Goal: Transaction & Acquisition: Subscribe to service/newsletter

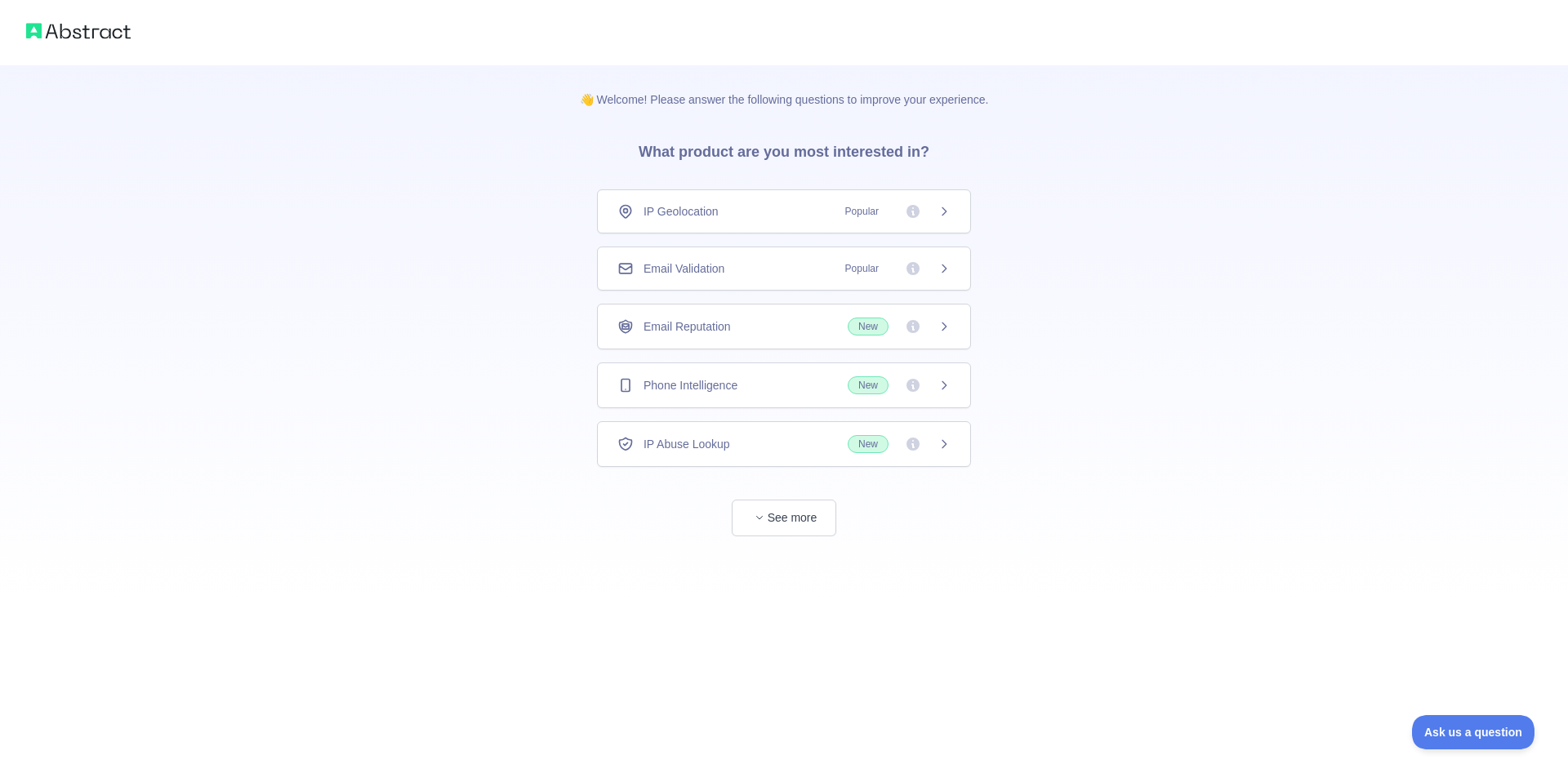
click at [749, 216] on div "IP Geolocation Popular" at bounding box center [784, 211] width 333 height 16
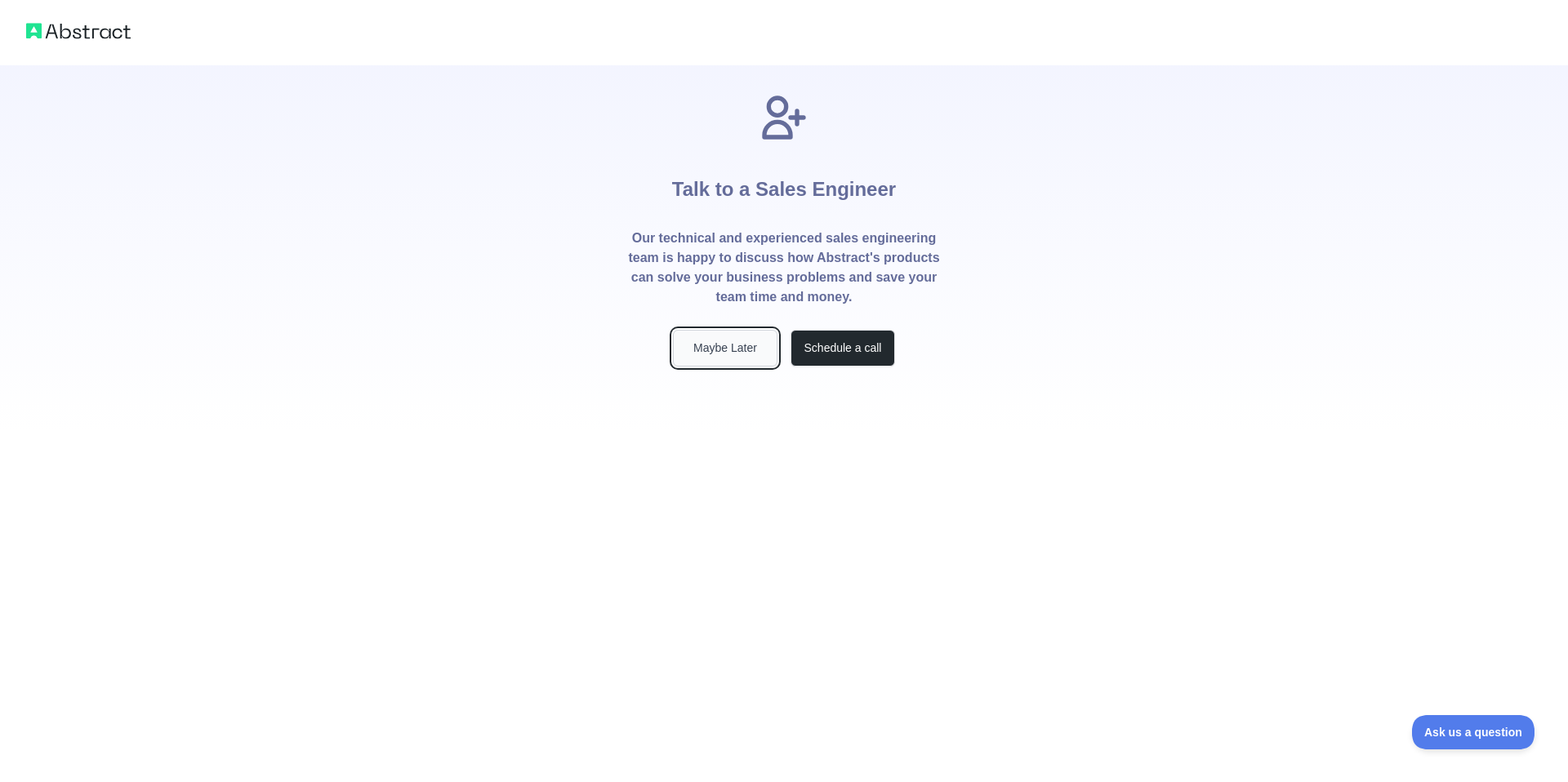
click at [728, 345] on button "Maybe Later" at bounding box center [725, 348] width 105 height 37
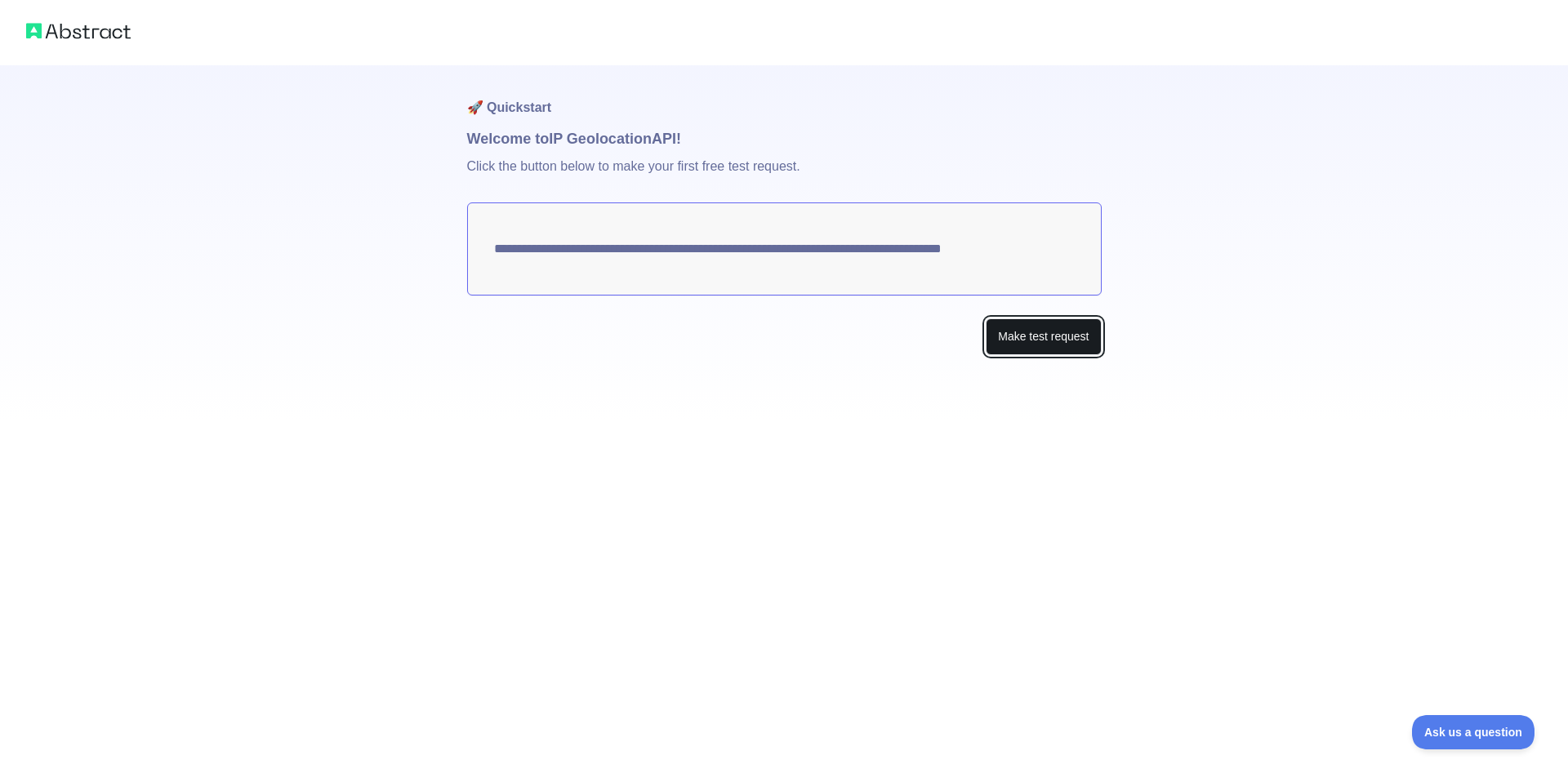
click at [1051, 337] on button "Make test request" at bounding box center [1043, 336] width 115 height 37
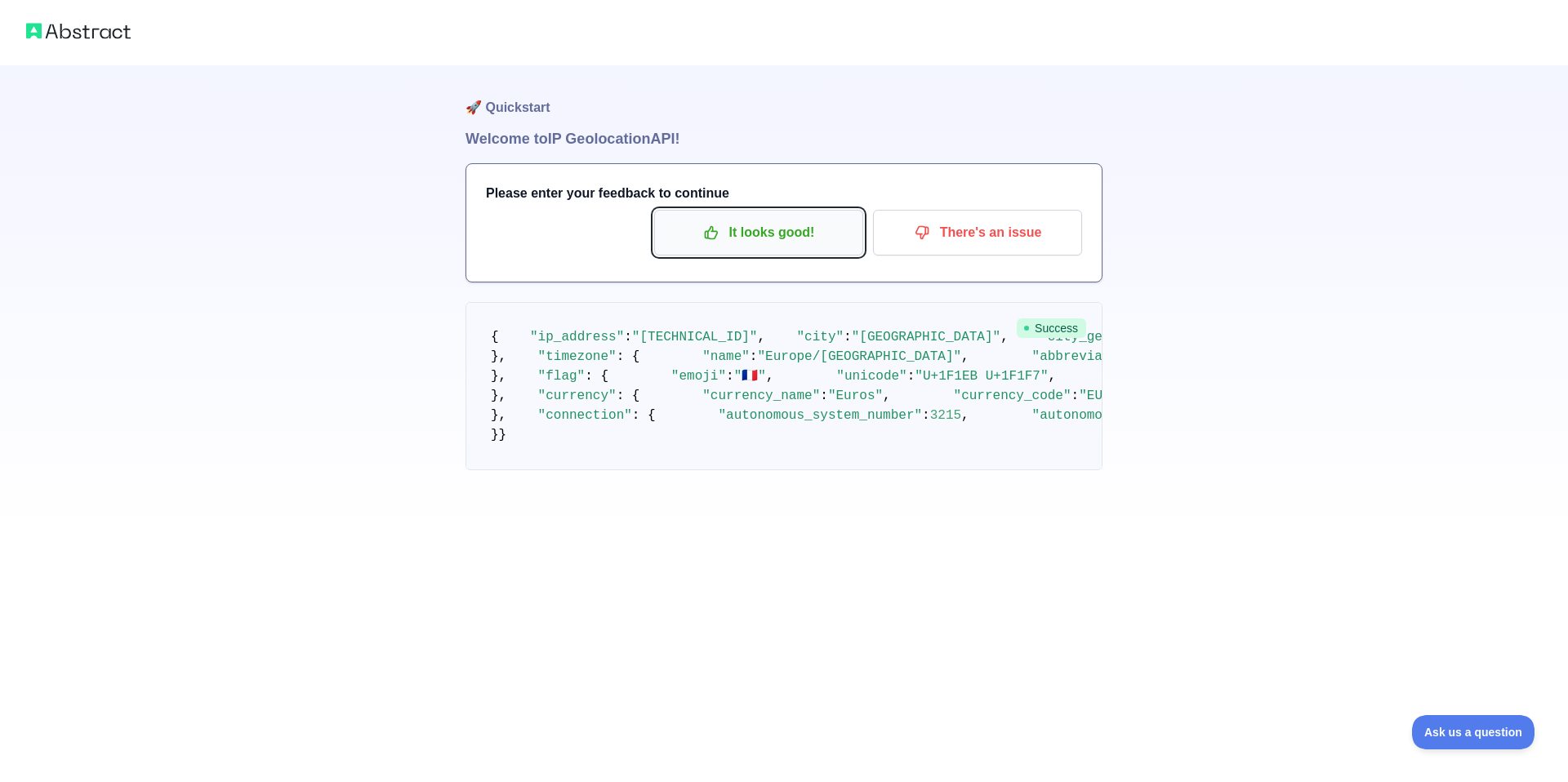
click at [817, 222] on p "It looks good!" at bounding box center [758, 233] width 184 height 28
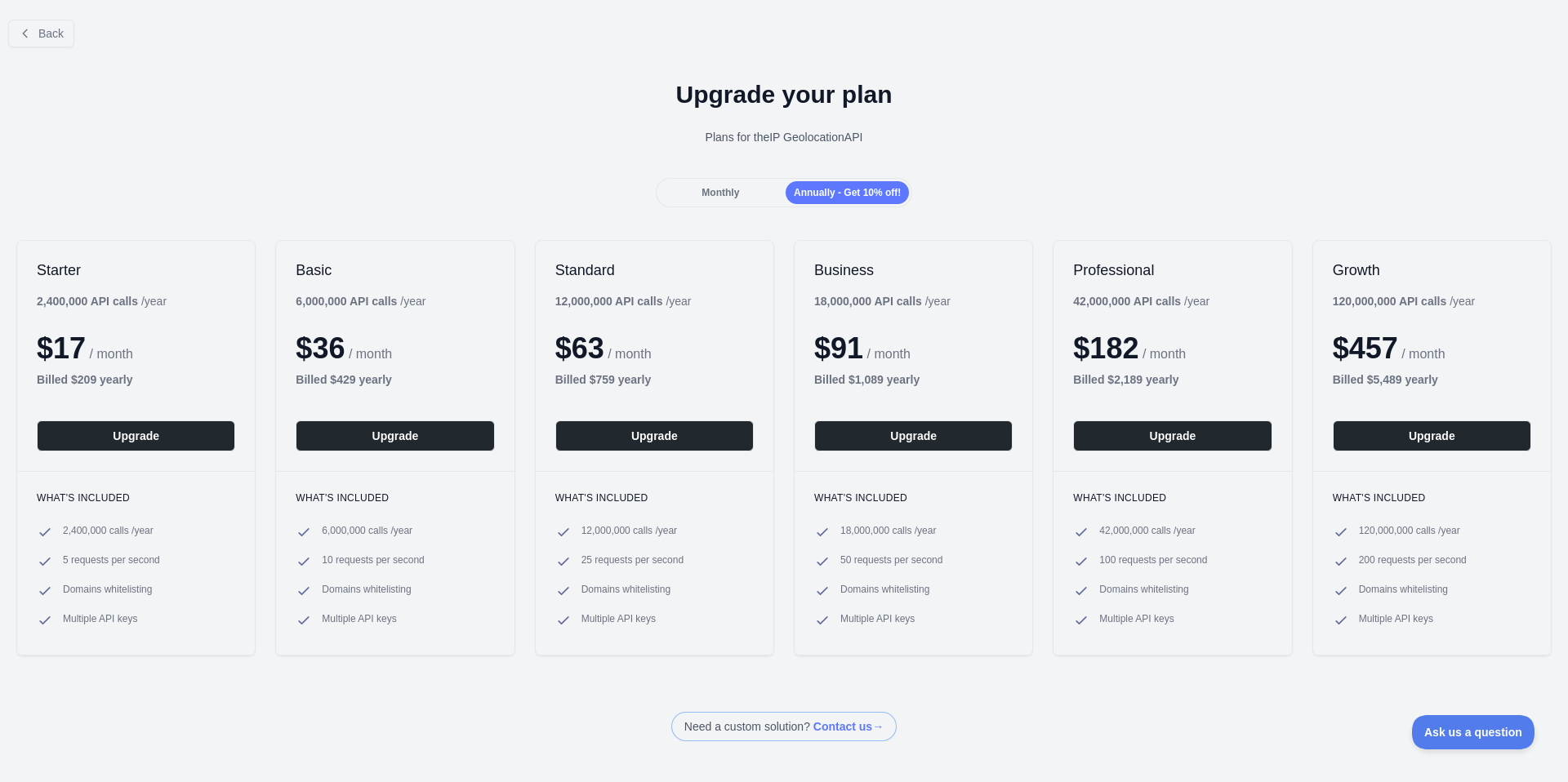
click at [738, 192] on div "Monthly" at bounding box center [720, 193] width 124 height 23
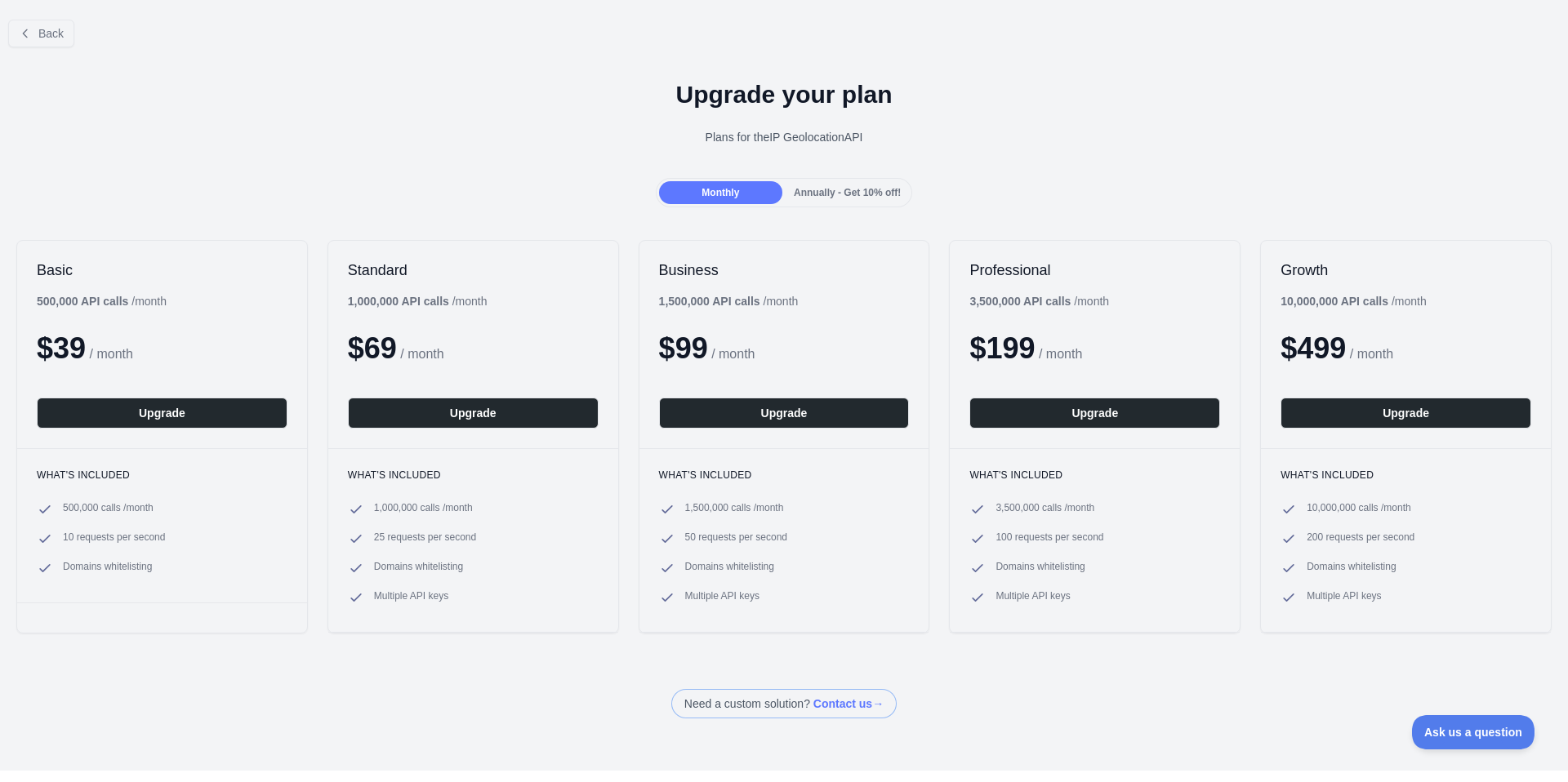
click at [826, 188] on span "Annually - Get 10% off!" at bounding box center [847, 192] width 107 height 11
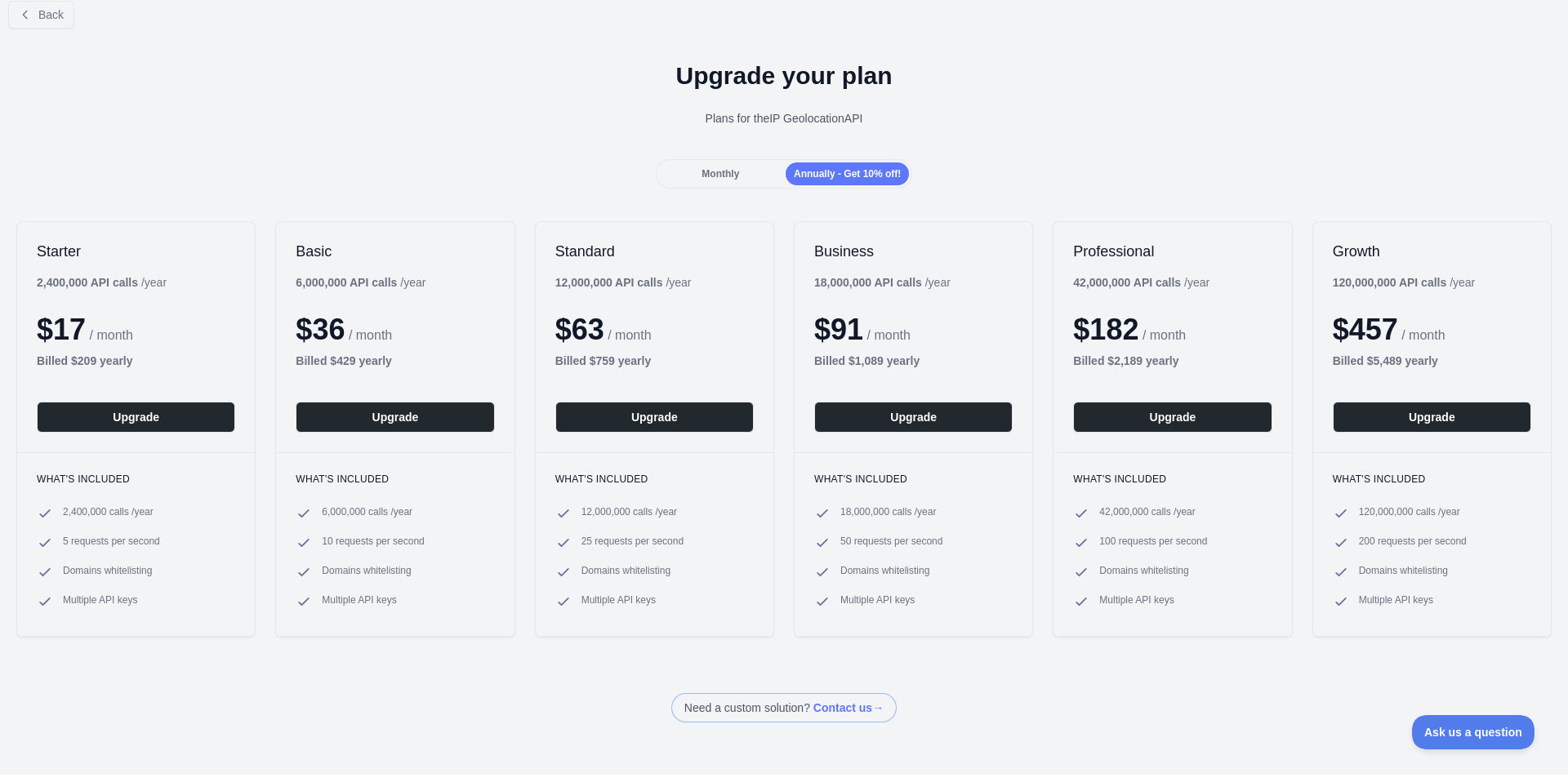
scroll to position [20, 0]
